Goal: Task Accomplishment & Management: Manage account settings

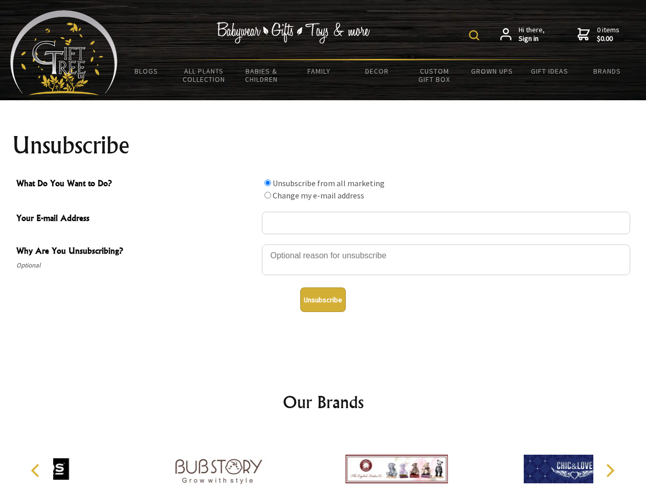
click at [476, 35] on img at bounding box center [474, 35] width 10 height 10
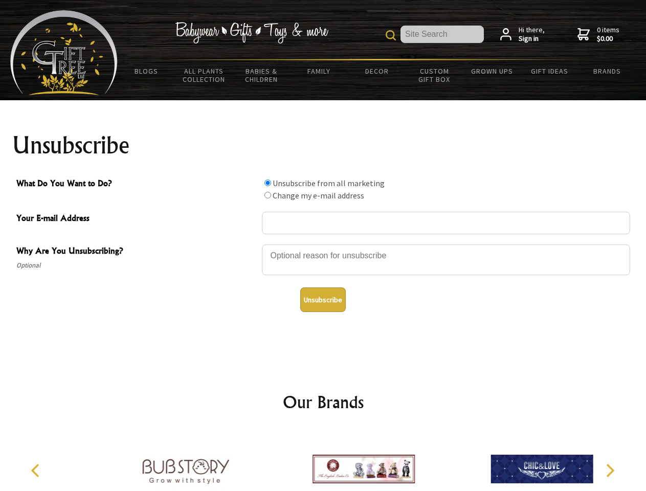
click at [323, 244] on div at bounding box center [446, 261] width 368 height 36
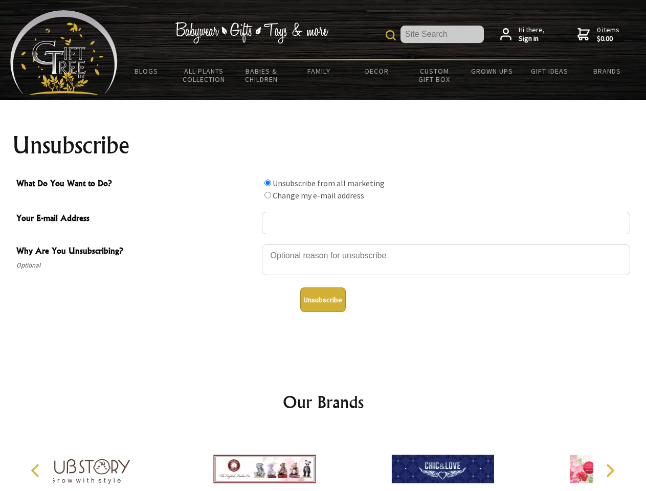
click at [267, 183] on input "What Do You Want to Do?" at bounding box center [267, 182] width 7 height 7
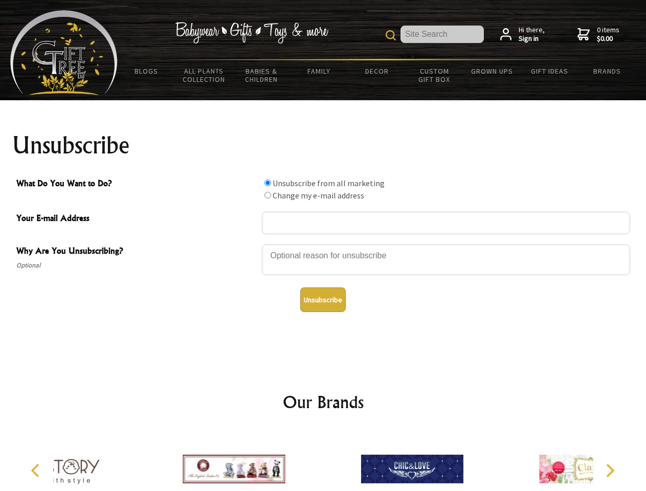
click at [267, 195] on input "What Do You Want to Do?" at bounding box center [267, 195] width 7 height 7
radio input "true"
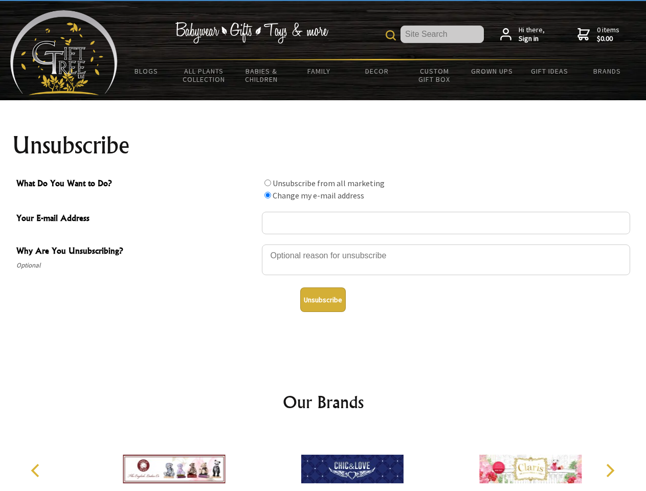
click at [323, 300] on button "Unsubscribe" at bounding box center [323, 299] width 46 height 25
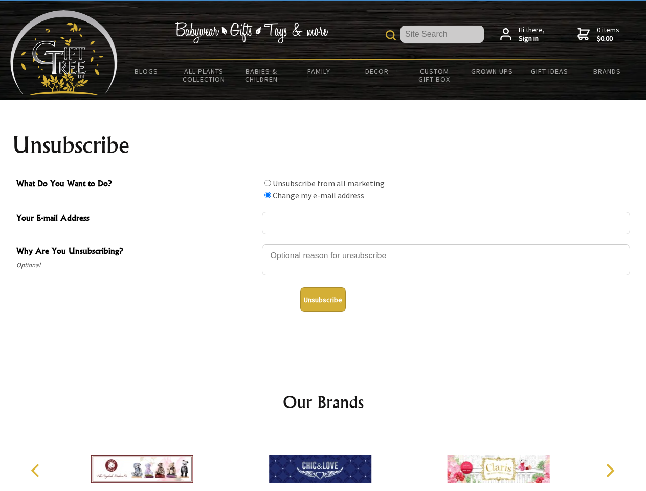
click at [37, 470] on icon "Previous" at bounding box center [36, 470] width 13 height 13
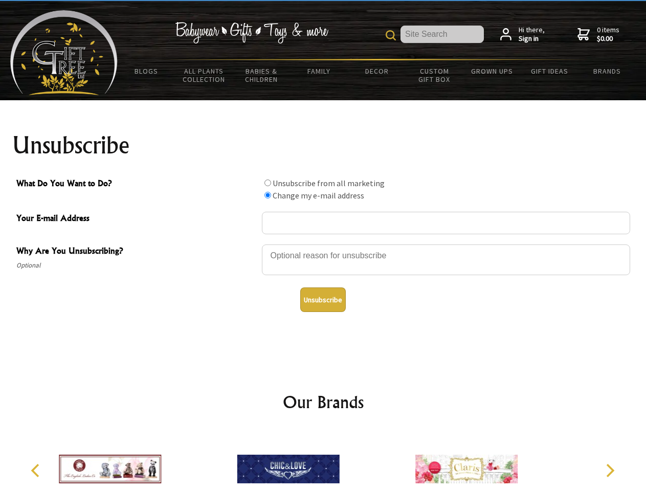
click at [609, 470] on icon "Next" at bounding box center [608, 470] width 13 height 13
